Goal: Transaction & Acquisition: Purchase product/service

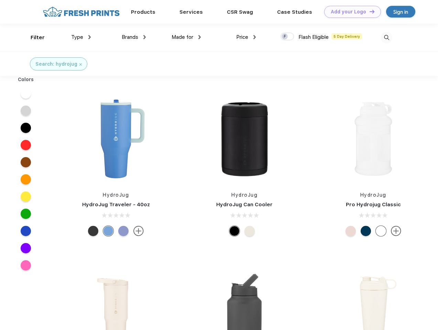
scroll to position [0, 0]
click at [350, 12] on link "Add your Logo Design Tool" at bounding box center [352, 12] width 57 height 12
click at [0, 0] on div "Design Tool" at bounding box center [0, 0] width 0 height 0
click at [369, 11] on link "Add your Logo Design Tool" at bounding box center [352, 12] width 57 height 12
click at [33, 37] on div "Filter" at bounding box center [38, 38] width 14 height 8
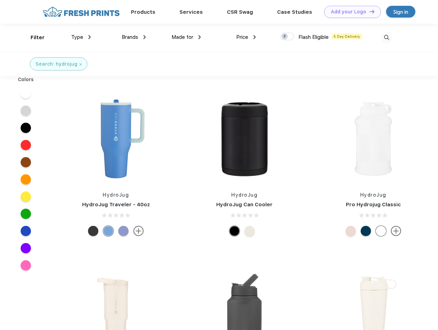
click at [81, 37] on span "Type" at bounding box center [77, 37] width 12 height 6
click at [134, 37] on span "Brands" at bounding box center [130, 37] width 17 height 6
click at [186, 37] on span "Made for" at bounding box center [183, 37] width 22 height 6
click at [246, 37] on span "Price" at bounding box center [242, 37] width 12 height 6
click at [288, 37] on div at bounding box center [287, 37] width 13 height 8
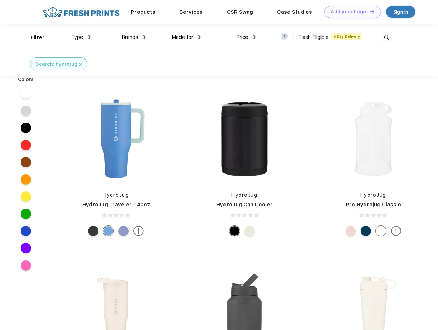
click at [285, 37] on input "checkbox" at bounding box center [283, 34] width 4 height 4
click at [387, 37] on img at bounding box center [386, 37] width 11 height 11
